Goal: Task Accomplishment & Management: Use online tool/utility

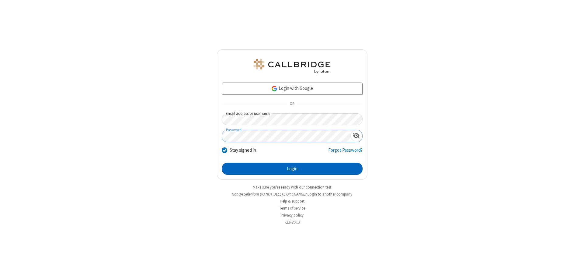
click at [292, 169] on button "Login" at bounding box center [292, 168] width 141 height 12
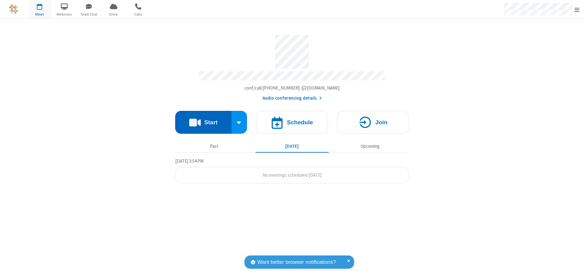
click at [203, 119] on button "Start" at bounding box center [203, 122] width 56 height 23
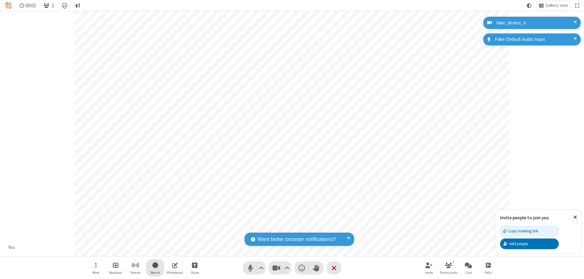
click at [155, 267] on span "Start recording" at bounding box center [155, 265] width 6 height 8
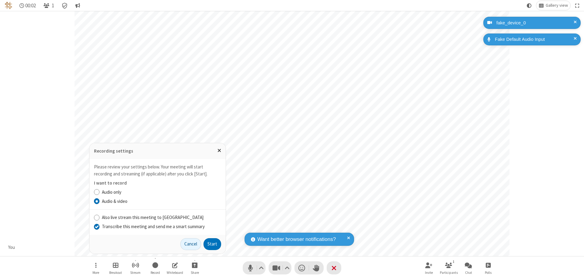
click at [96, 226] on input "Transcribe this meeting and send me a smart summary" at bounding box center [97, 226] width 6 height 6
click at [212, 244] on button "Start" at bounding box center [212, 244] width 18 height 12
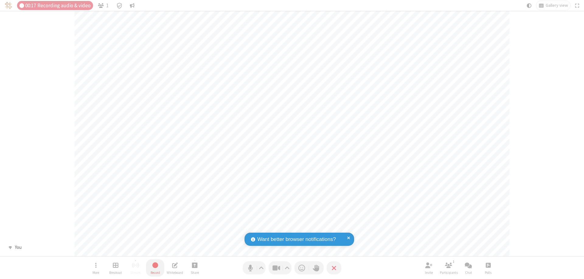
click at [155, 267] on span "Stop recording" at bounding box center [155, 265] width 7 height 8
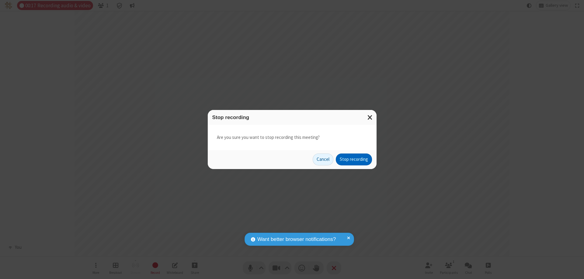
click at [354, 159] on button "Stop recording" at bounding box center [354, 159] width 36 height 12
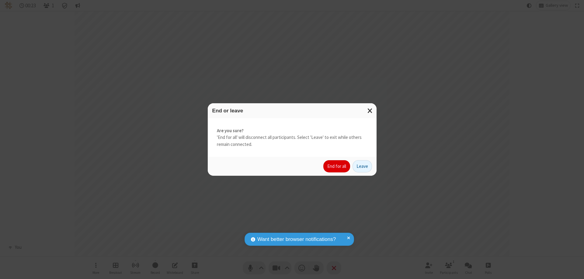
click at [337, 166] on button "End for all" at bounding box center [336, 166] width 27 height 12
